Goal: Contribute content: Contribute content

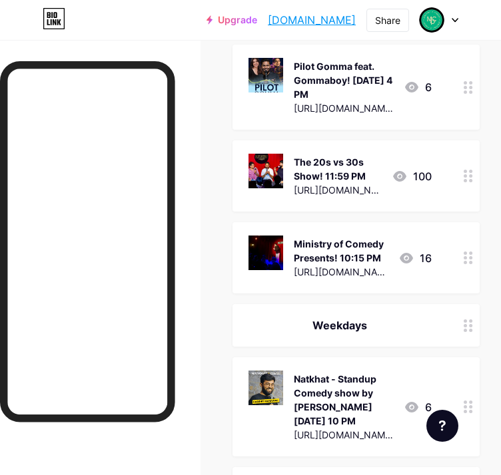
scroll to position [1731, 0]
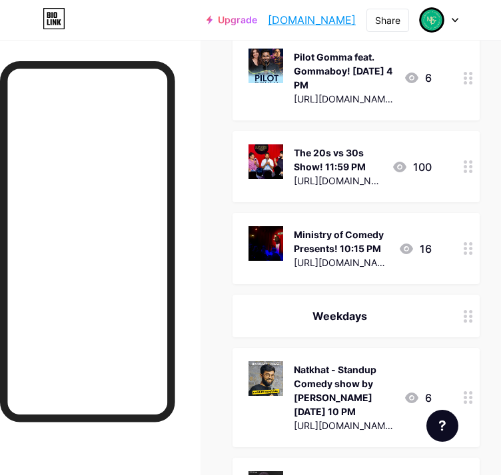
click at [473, 242] on icon at bounding box center [467, 248] width 9 height 13
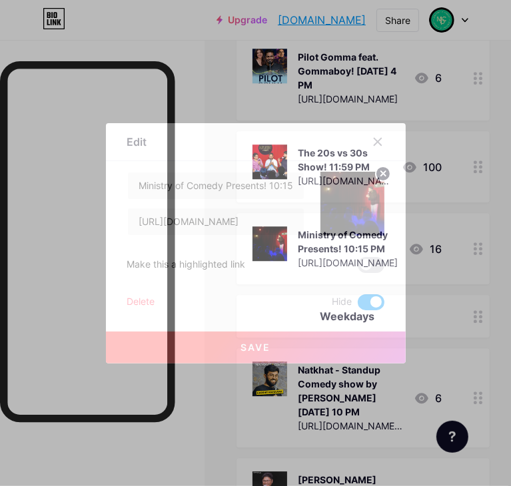
click at [370, 296] on span at bounding box center [370, 302] width 27 height 16
click at [357, 306] on input "checkbox" at bounding box center [357, 306] width 0 height 0
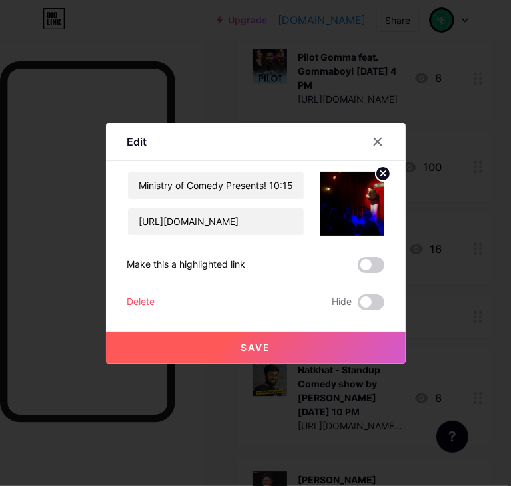
click at [337, 347] on button "Save" at bounding box center [256, 347] width 300 height 32
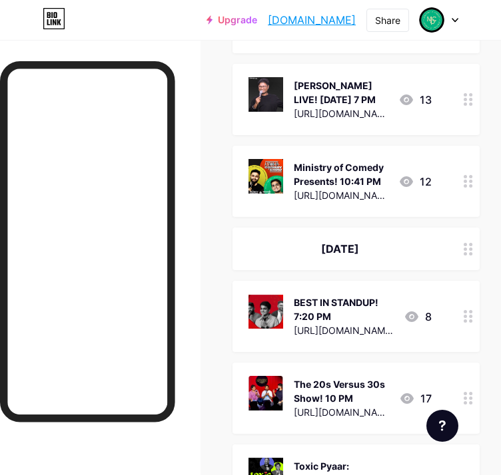
scroll to position [2130, 0]
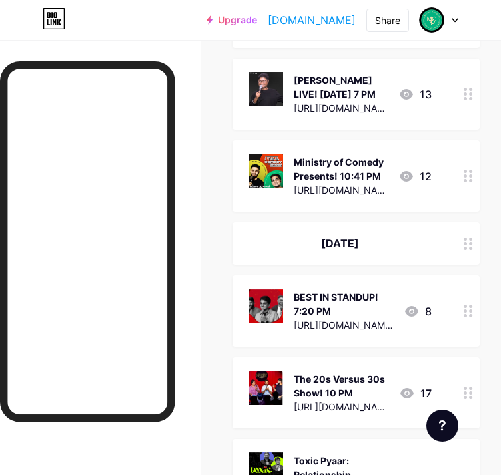
click at [478, 284] on div at bounding box center [468, 311] width 23 height 71
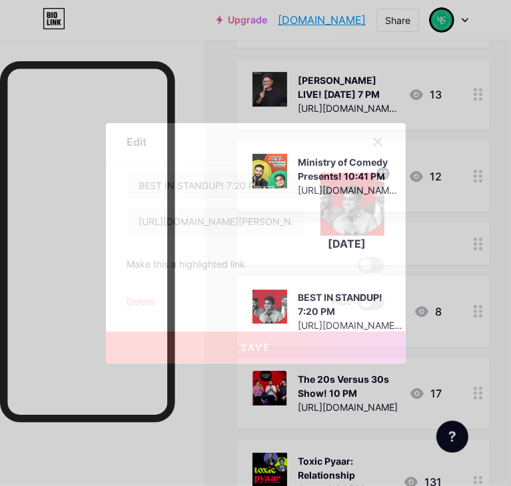
click at [373, 302] on span at bounding box center [370, 302] width 27 height 16
click at [357, 306] on input "checkbox" at bounding box center [357, 306] width 0 height 0
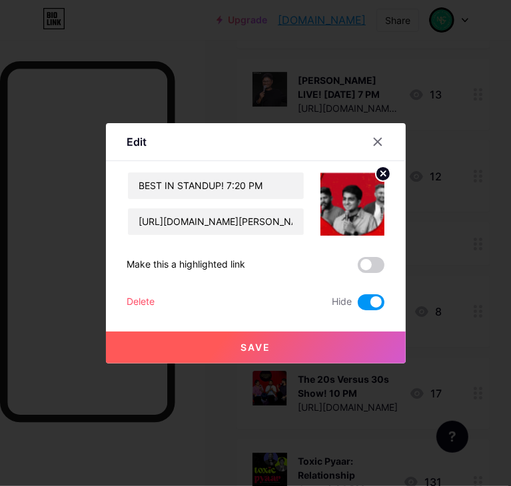
click at [357, 343] on button "Save" at bounding box center [256, 347] width 300 height 32
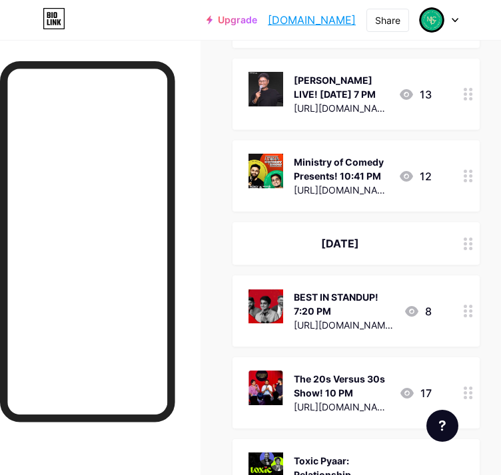
click at [467, 481] on circle at bounding box center [464, 482] width 3 height 3
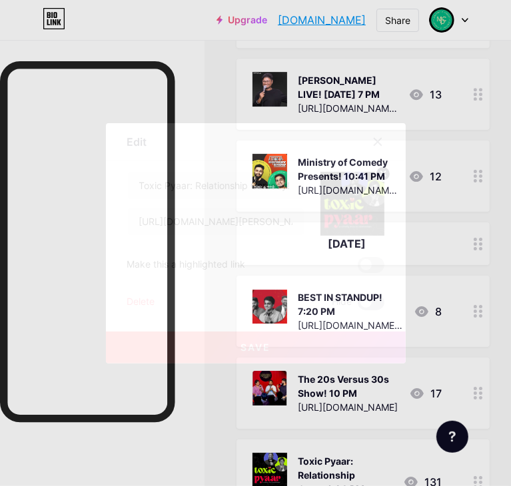
click at [371, 305] on span at bounding box center [370, 302] width 27 height 16
click at [357, 306] on input "checkbox" at bounding box center [357, 306] width 0 height 0
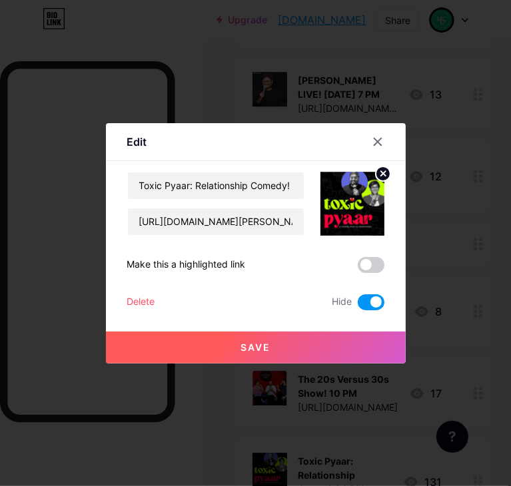
click at [370, 352] on button "Save" at bounding box center [256, 347] width 300 height 32
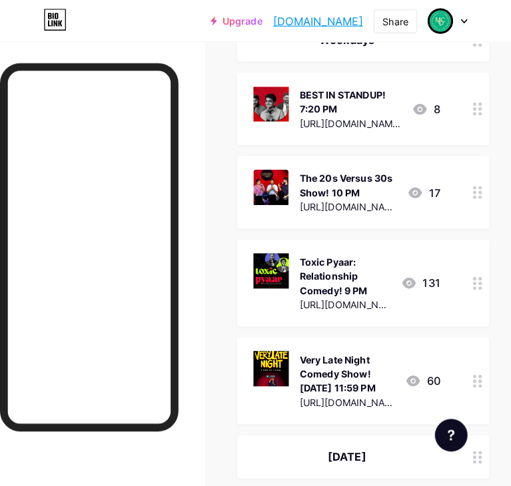
scroll to position [2371, 0]
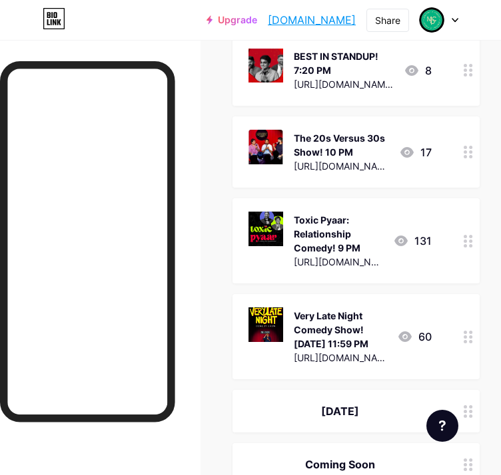
click at [347, 309] on div "Very Late Night Comedy Show! [DATE] 11:59 PM" at bounding box center [340, 330] width 93 height 42
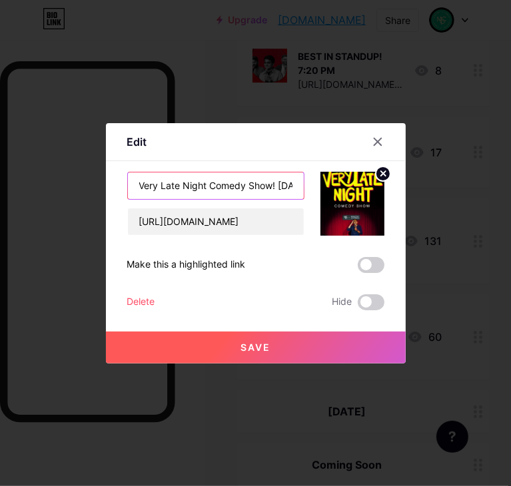
click at [274, 183] on input "Very Late Night Comedy Show! [DATE] 11:59 PM" at bounding box center [216, 185] width 176 height 27
type input "Very Late Night Comedy Show! [DATE] 11:59 PM"
click at [284, 183] on input "Very Late Night Comedy Show! [DATE] 11:59 PM" at bounding box center [216, 185] width 176 height 27
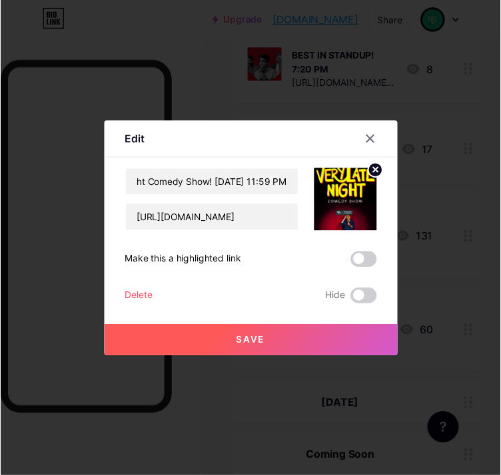
scroll to position [0, 0]
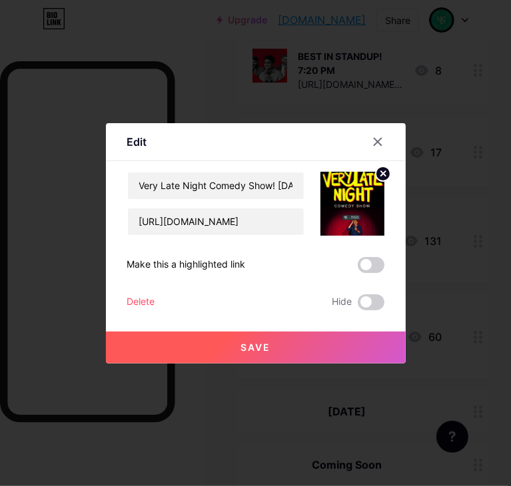
click at [354, 342] on button "Save" at bounding box center [256, 347] width 300 height 32
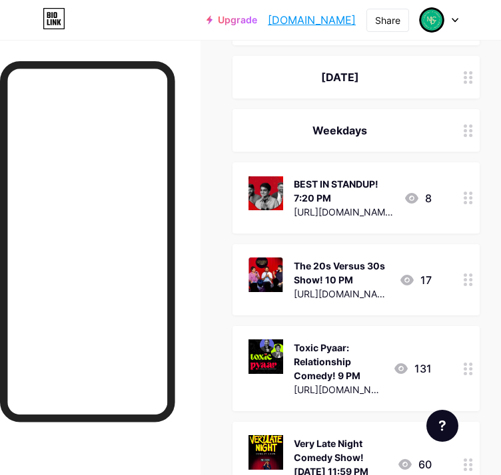
scroll to position [2238, 0]
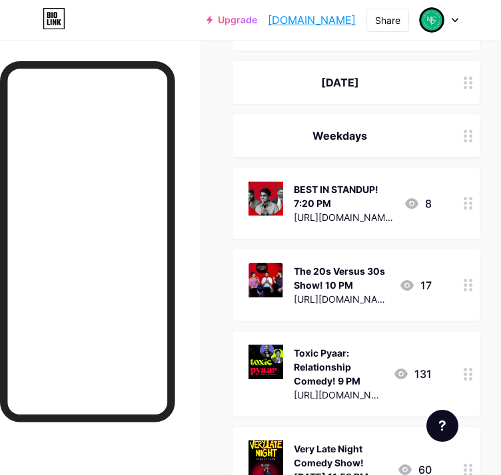
click at [474, 114] on div at bounding box center [468, 135] width 23 height 43
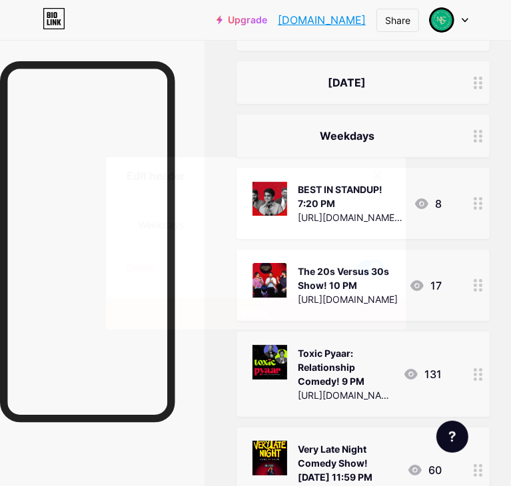
click at [366, 267] on span at bounding box center [370, 268] width 27 height 16
click at [357, 272] on input "checkbox" at bounding box center [357, 272] width 0 height 0
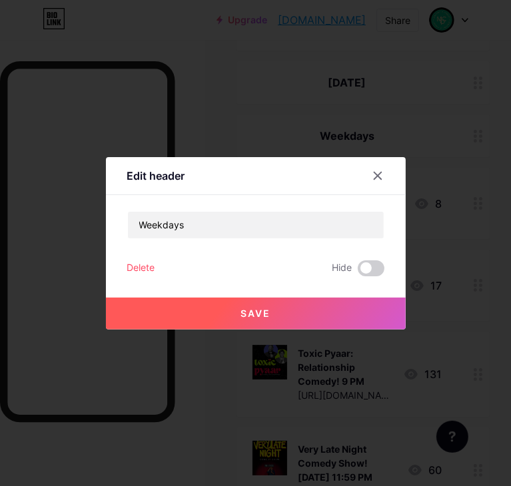
click at [349, 320] on button "Save" at bounding box center [256, 314] width 300 height 32
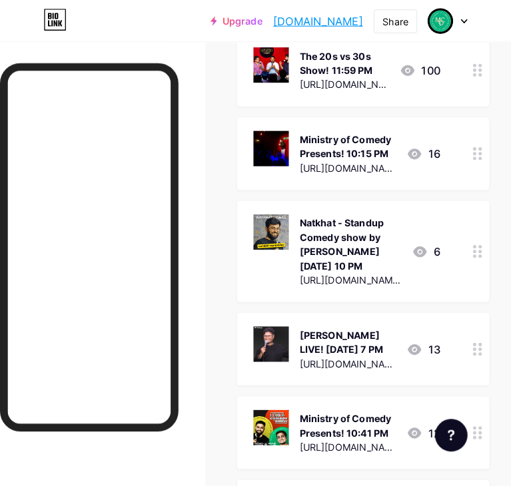
scroll to position [2095, 0]
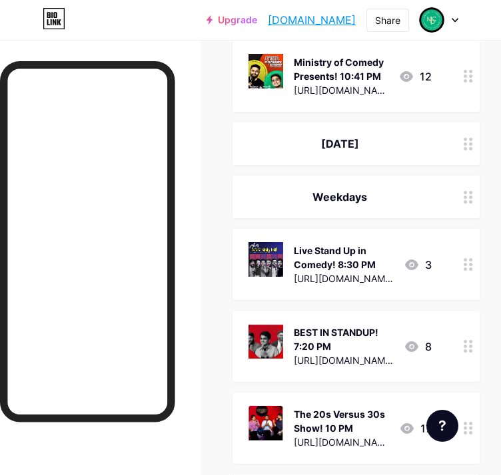
click at [355, 244] on div "Live Stand Up in Comedy! 8:30 PM" at bounding box center [343, 258] width 99 height 28
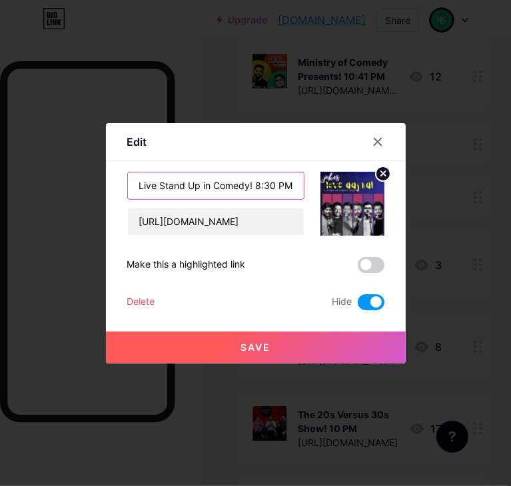
click at [251, 188] on input "Live Stand Up in Comedy! 8:30 PM" at bounding box center [216, 185] width 176 height 27
type input "Live Stand Up in Comedy! [DATE]8:30 PM"
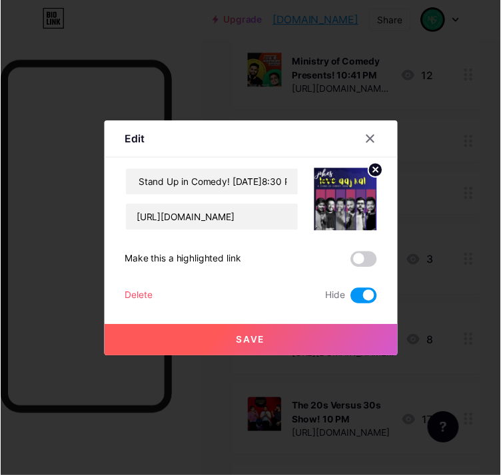
scroll to position [0, 0]
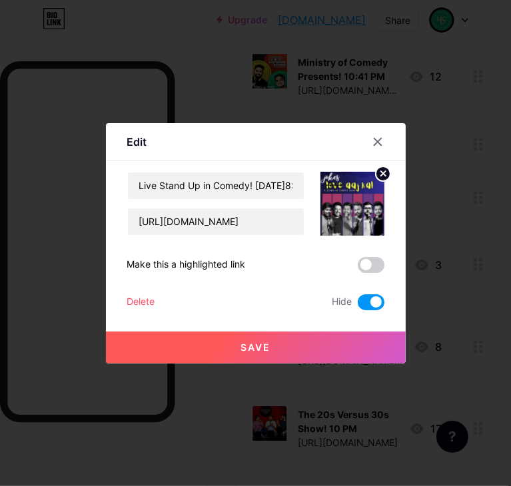
click at [371, 309] on span at bounding box center [370, 302] width 27 height 16
click at [357, 306] on input "checkbox" at bounding box center [357, 306] width 0 height 0
click at [294, 343] on button "Save" at bounding box center [256, 347] width 300 height 32
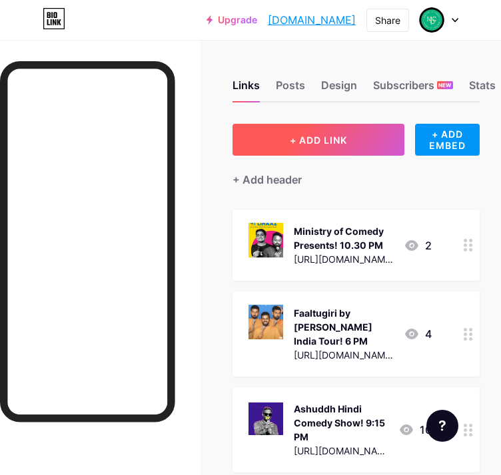
click at [359, 137] on button "+ ADD LINK" at bounding box center [318, 140] width 172 height 32
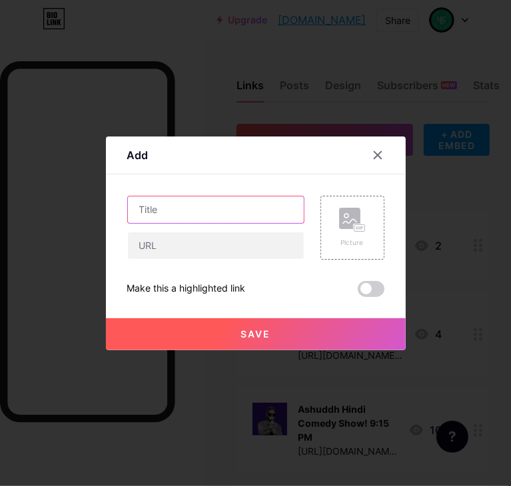
click at [172, 210] on input "text" at bounding box center [216, 209] width 176 height 27
type input "INAPPROPRIATE: A Dark & Dirsty Comedy Show (BYOB)! [DATE] 8 PM"
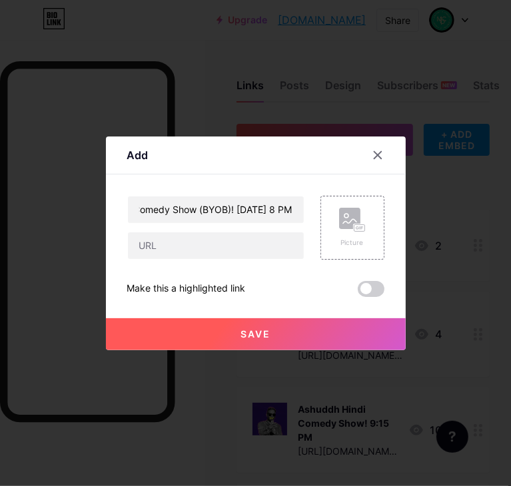
scroll to position [0, 0]
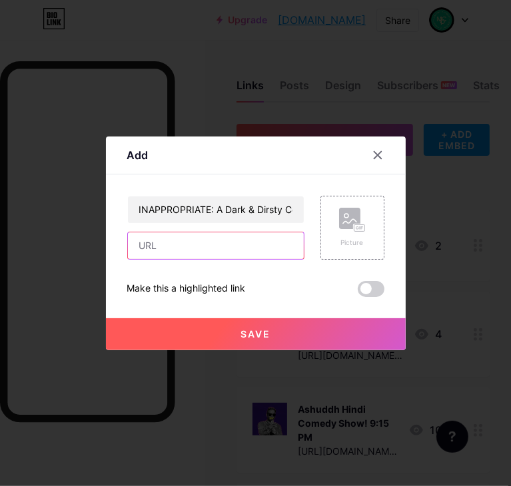
click at [176, 236] on input "text" at bounding box center [216, 245] width 176 height 27
paste input "[URL][DOMAIN_NAME]"
type input "[URL][DOMAIN_NAME]"
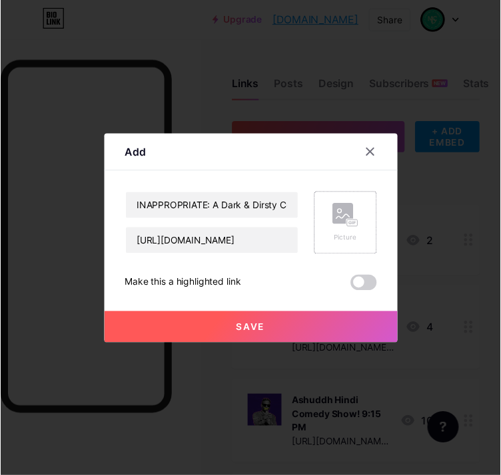
scroll to position [0, 0]
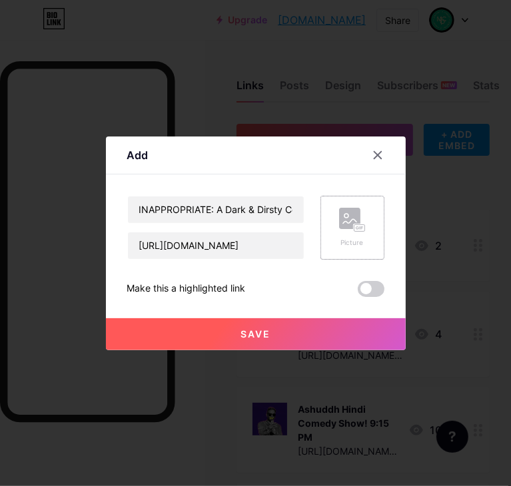
click at [347, 210] on rect at bounding box center [349, 218] width 21 height 21
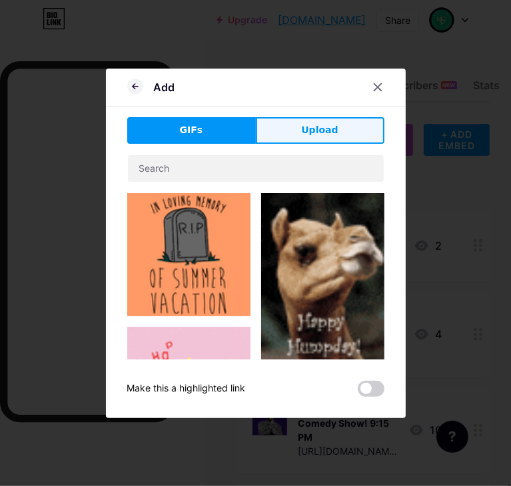
click at [298, 139] on button "Upload" at bounding box center [320, 130] width 128 height 27
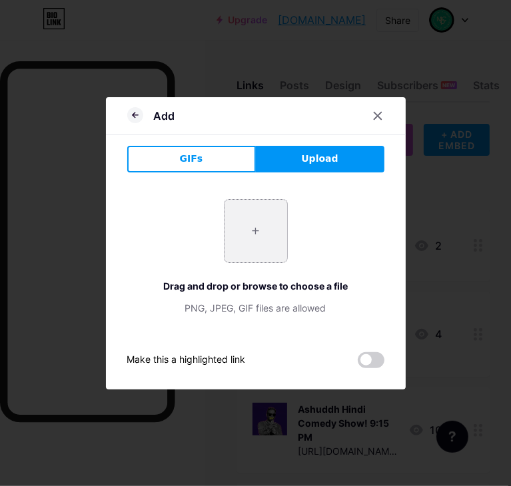
click at [240, 219] on input "file" at bounding box center [255, 231] width 63 height 63
type input "C:\fakepath\Screenshot [DATE] 185138.png"
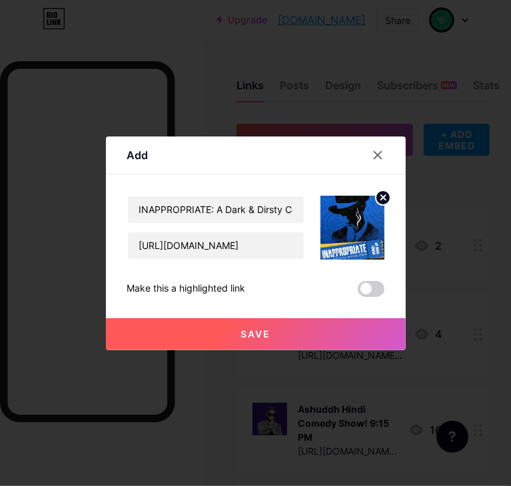
click at [359, 336] on button "Save" at bounding box center [256, 334] width 300 height 32
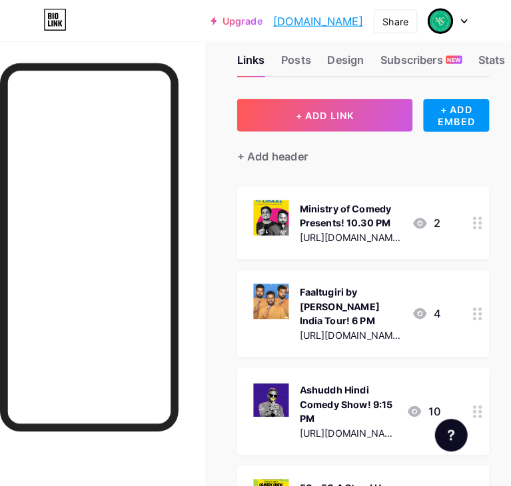
scroll to position [14, 0]
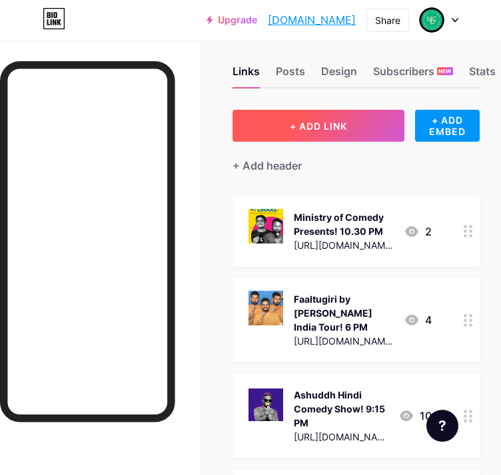
click at [325, 118] on button "+ ADD LINK" at bounding box center [318, 126] width 172 height 32
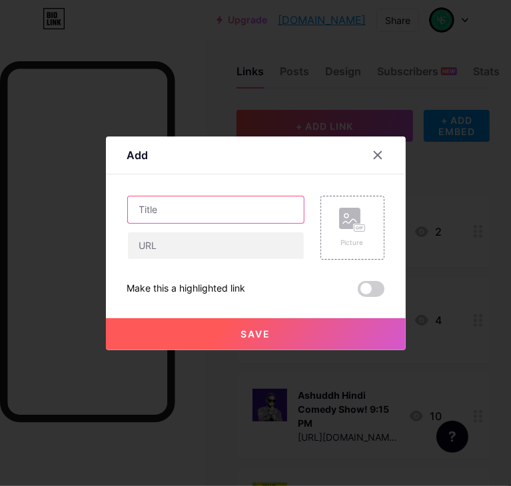
click at [204, 213] on input "text" at bounding box center [216, 209] width 176 height 27
type input "a"
click at [256, 208] on input "Are You Marriage Material" at bounding box center [216, 209] width 176 height 27
type input "Are You Marriage Material Standup and Panel Comedy Show! [DATE] 8:30 PM"
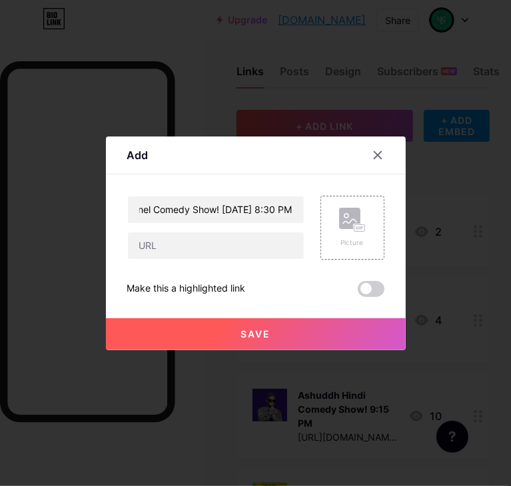
scroll to position [0, 0]
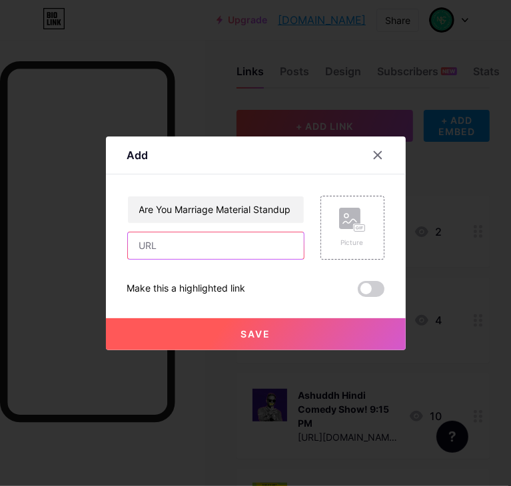
click at [216, 251] on input "text" at bounding box center [216, 245] width 176 height 27
paste input "[URL][DOMAIN_NAME]"
type input "[URL][DOMAIN_NAME]"
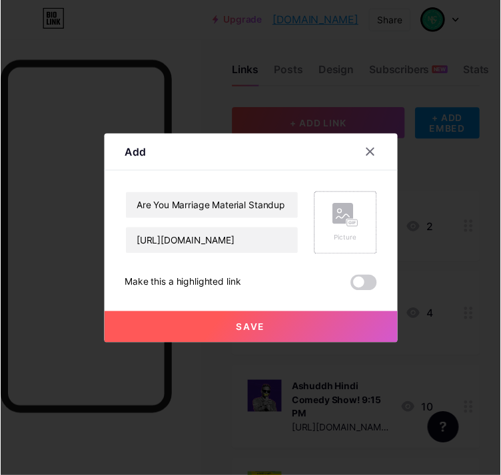
scroll to position [0, 0]
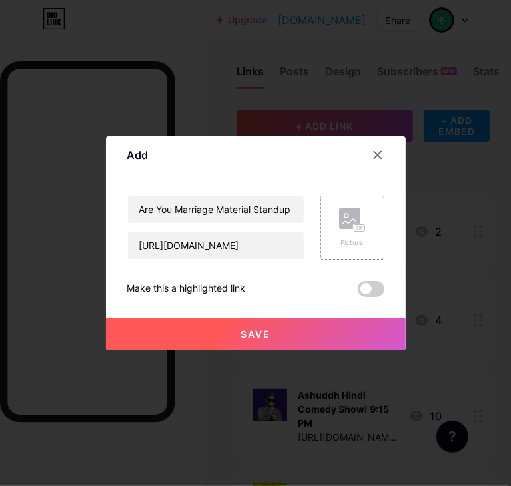
click at [358, 212] on icon at bounding box center [352, 220] width 27 height 25
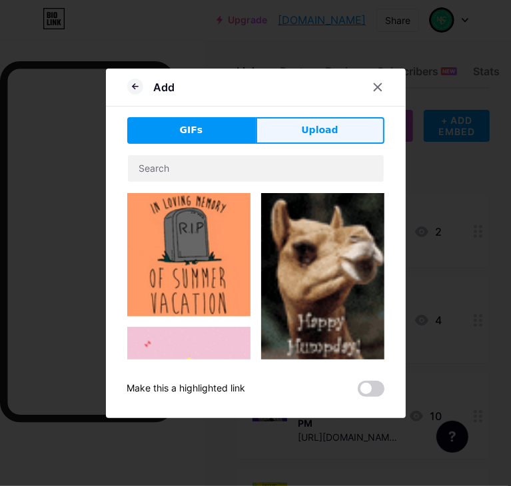
click at [328, 130] on span "Upload" at bounding box center [319, 130] width 37 height 14
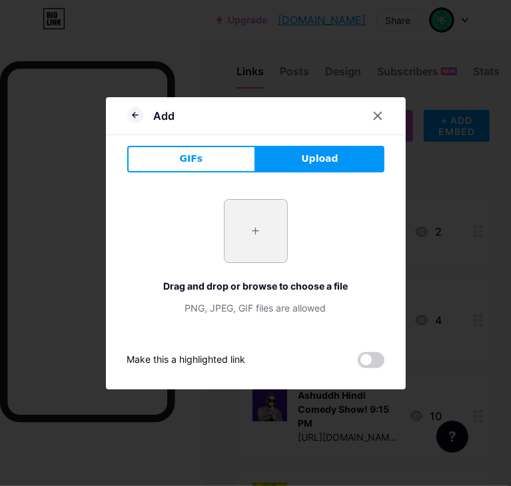
click at [258, 243] on input "file" at bounding box center [255, 231] width 63 height 63
type input "C:\fakepath\Screenshot [DATE] 185434.png"
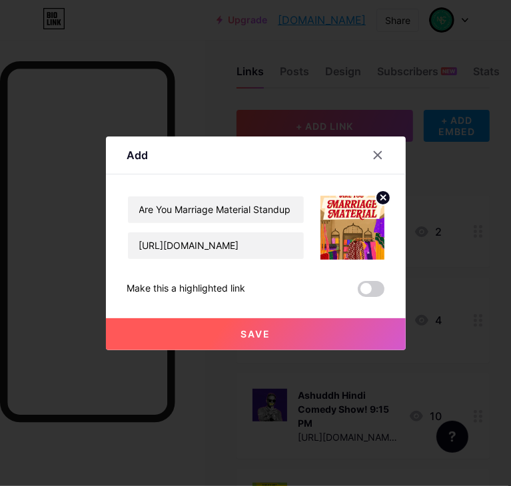
click at [310, 333] on button "Save" at bounding box center [256, 334] width 300 height 32
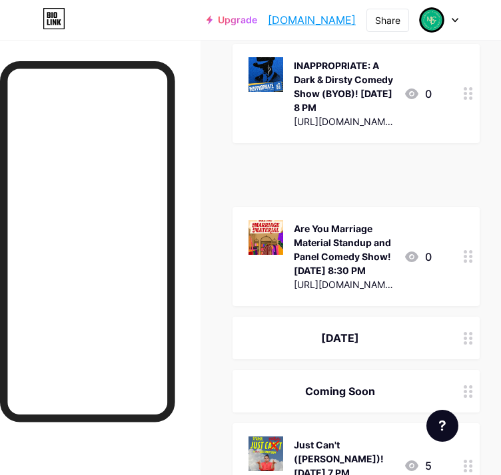
scroll to position [2583, 0]
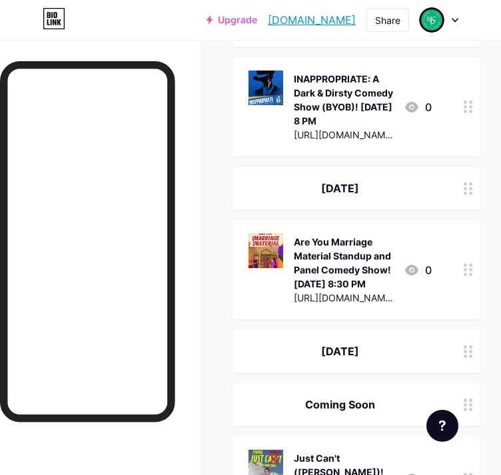
click at [444, 167] on div "[DATE]" at bounding box center [355, 188] width 247 height 43
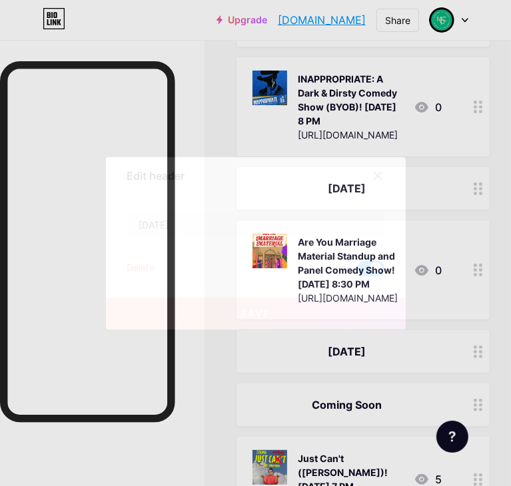
click at [370, 260] on span at bounding box center [370, 268] width 27 height 16
click at [357, 272] on input "checkbox" at bounding box center [357, 272] width 0 height 0
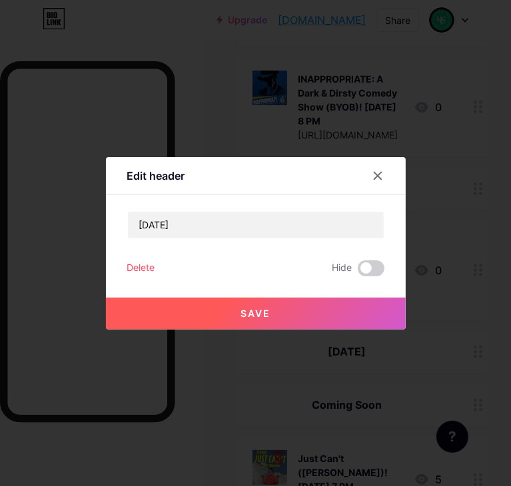
click at [367, 307] on button "Save" at bounding box center [256, 314] width 300 height 32
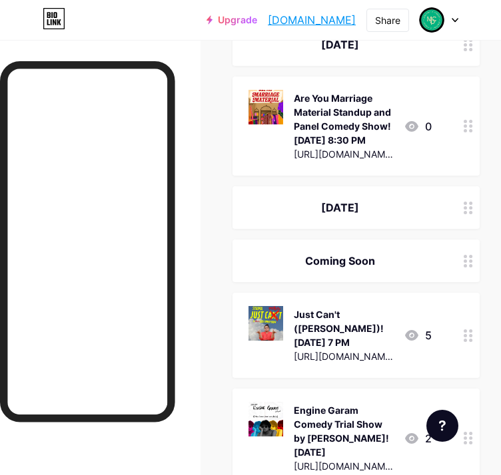
scroll to position [2782, 0]
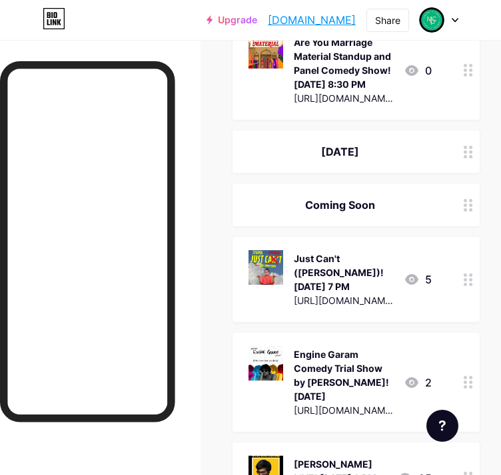
click at [318, 252] on div "Just Can't ([PERSON_NAME])! [DATE] 7 PM" at bounding box center [343, 273] width 99 height 42
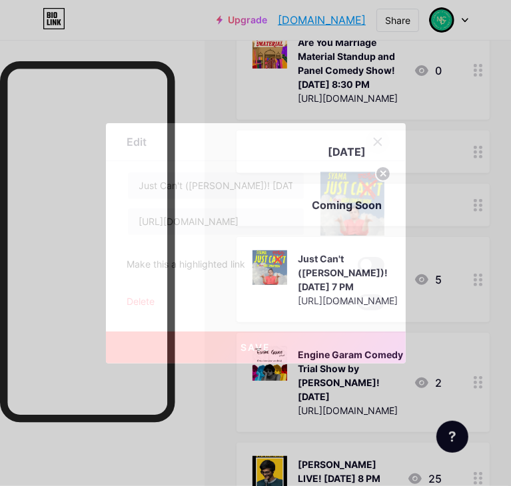
click at [372, 140] on icon at bounding box center [377, 141] width 11 height 11
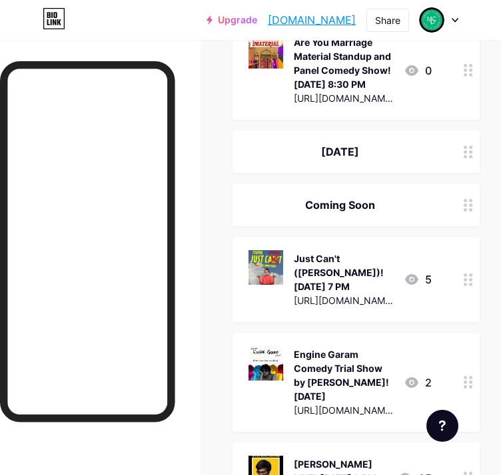
click at [473, 274] on icon at bounding box center [467, 280] width 9 height 13
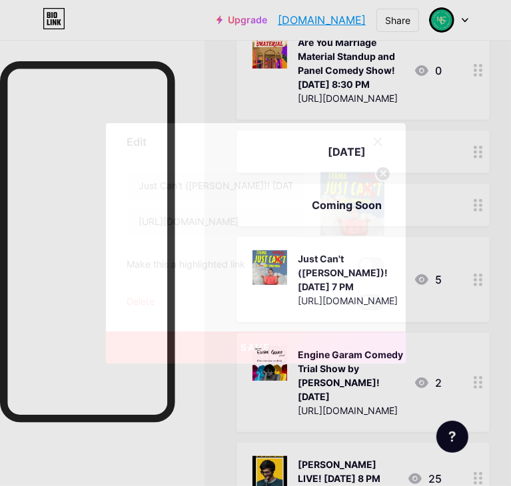
click at [377, 306] on span at bounding box center [370, 302] width 27 height 16
click at [357, 306] on input "checkbox" at bounding box center [357, 306] width 0 height 0
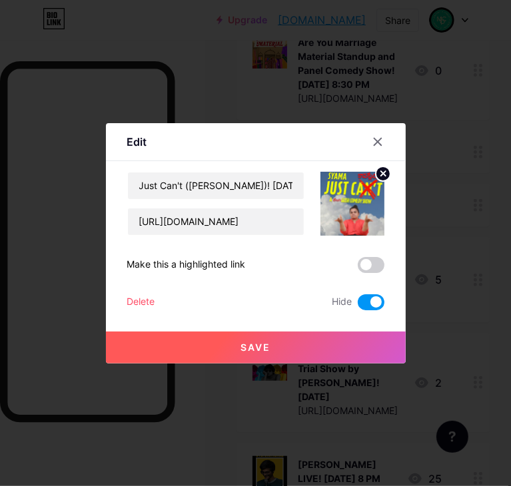
click at [318, 355] on button "Save" at bounding box center [256, 347] width 300 height 32
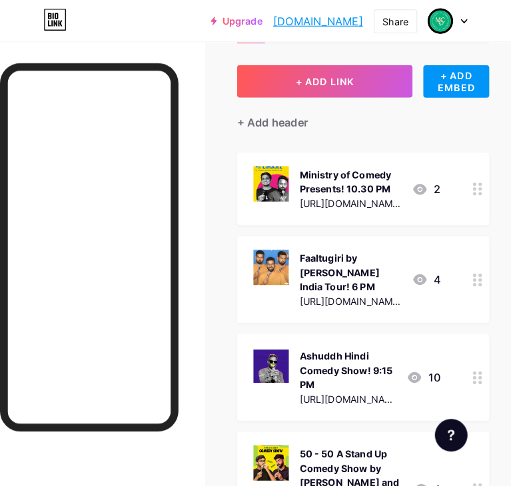
scroll to position [51, 0]
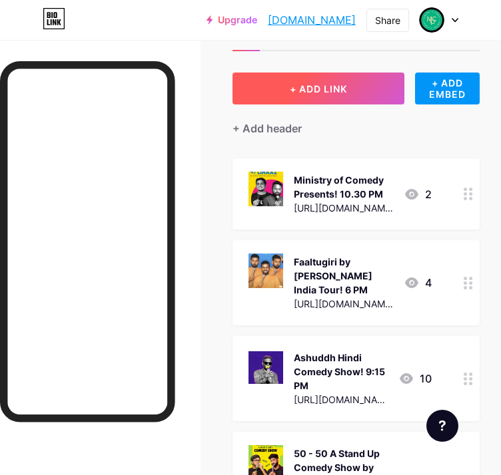
click at [345, 100] on button "+ ADD LINK" at bounding box center [318, 89] width 172 height 32
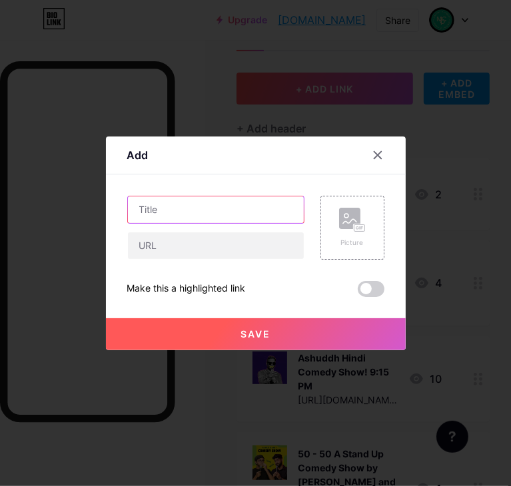
click at [172, 218] on input "text" at bounding box center [216, 209] width 176 height 27
type input "f"
type input "FAUJU LIFE- Humor in Uniform ! [DATE] 5 PM"
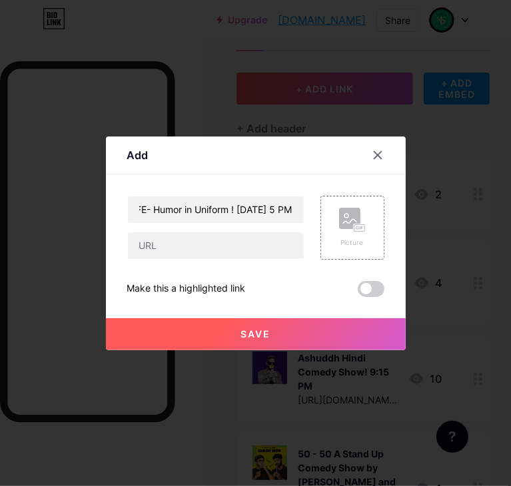
scroll to position [0, 0]
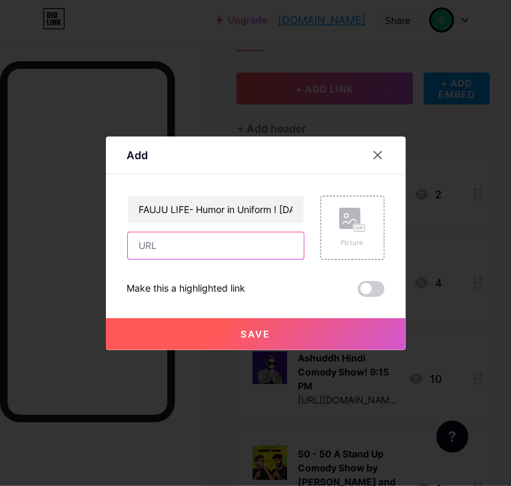
click at [203, 238] on input "text" at bounding box center [216, 245] width 176 height 27
paste input "[URL][DOMAIN_NAME]"
type input "[URL][DOMAIN_NAME]"
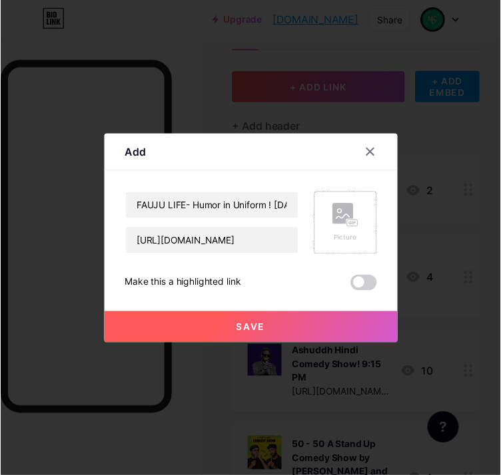
scroll to position [0, 0]
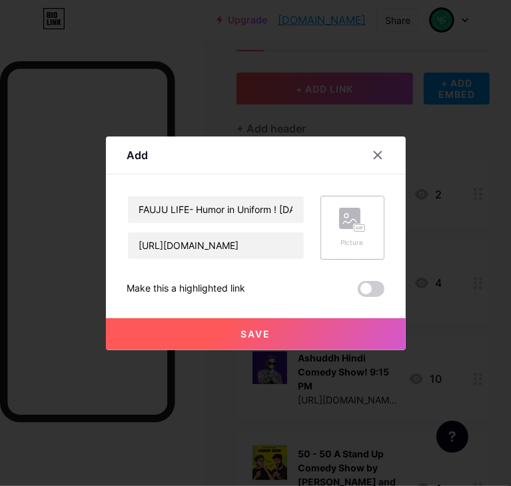
click at [358, 232] on div "Picture" at bounding box center [352, 228] width 27 height 40
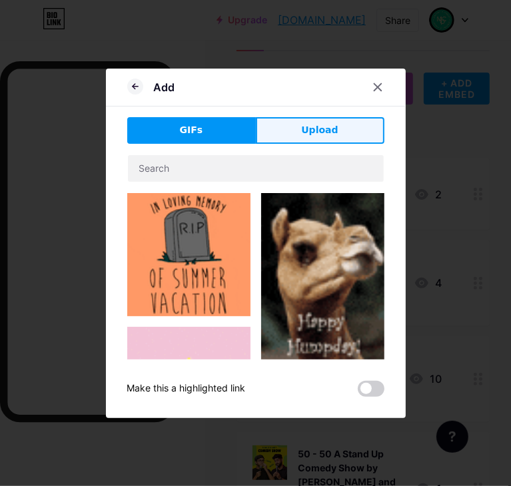
click at [320, 124] on span "Upload" at bounding box center [319, 130] width 37 height 14
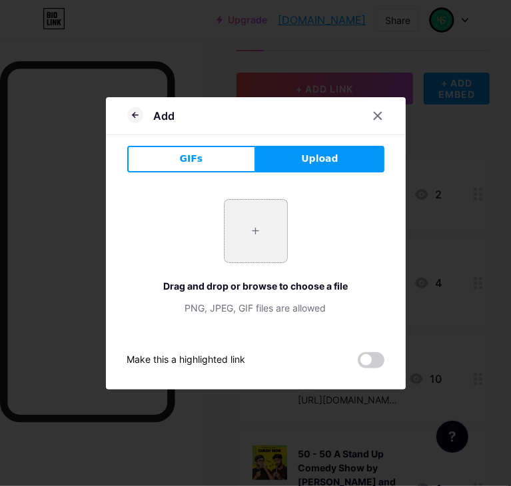
click at [266, 235] on input "file" at bounding box center [255, 231] width 63 height 63
type input "C:\fakepath\Screenshot [DATE] 190017.png"
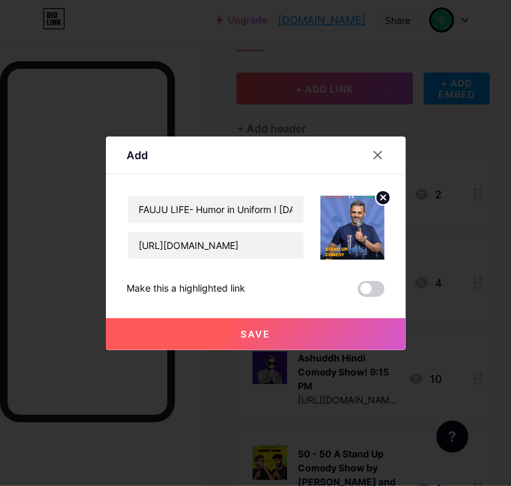
click at [314, 334] on button "Save" at bounding box center [256, 334] width 300 height 32
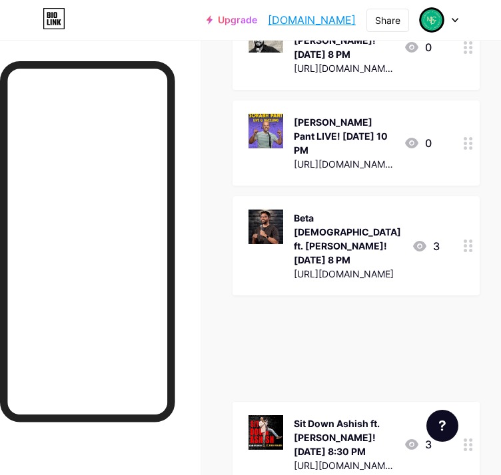
scroll to position [3298, 0]
